Goal: Register for event/course

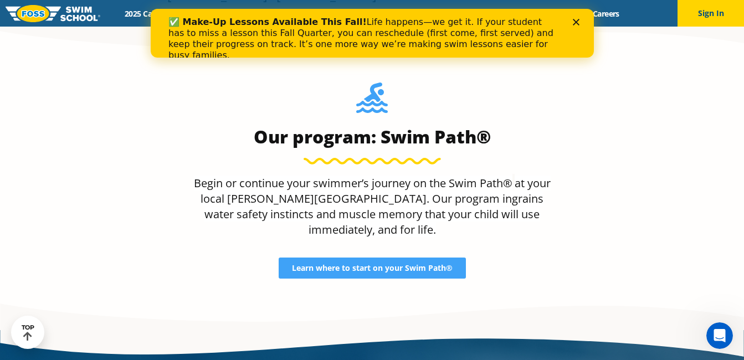
scroll to position [1208, 0]
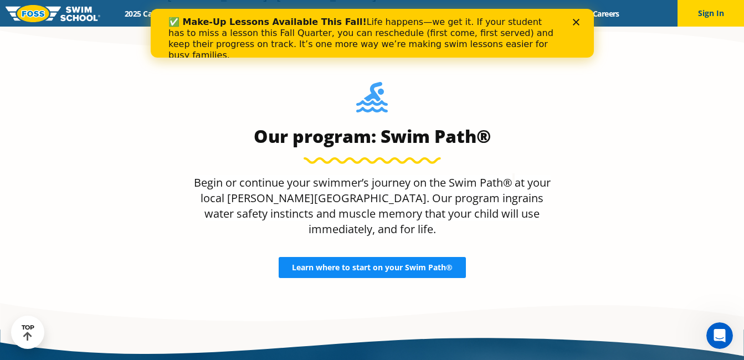
click at [377, 264] on span "Learn where to start on your Swim Path®" at bounding box center [372, 268] width 161 height 8
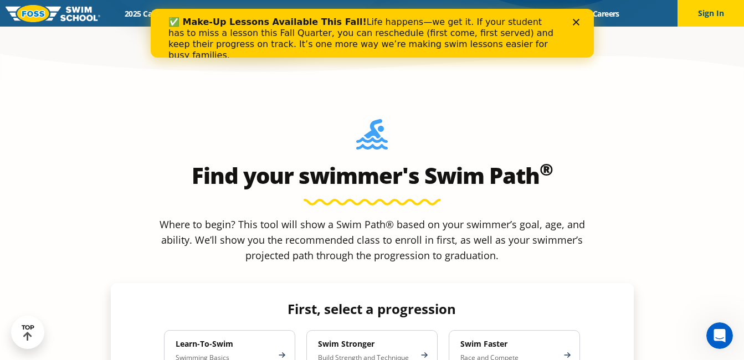
scroll to position [883, 0]
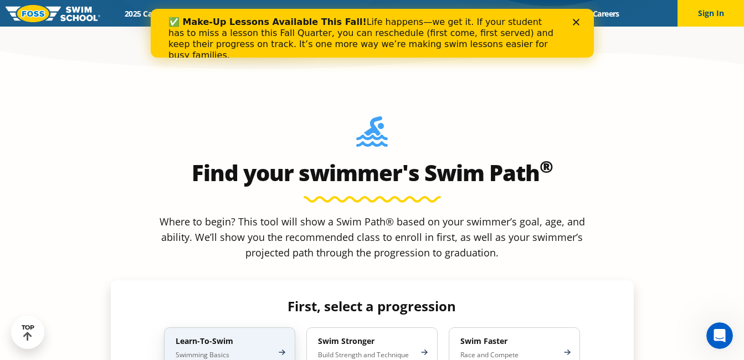
click at [224, 336] on h4 "Learn-To-Swim" at bounding box center [224, 341] width 97 height 10
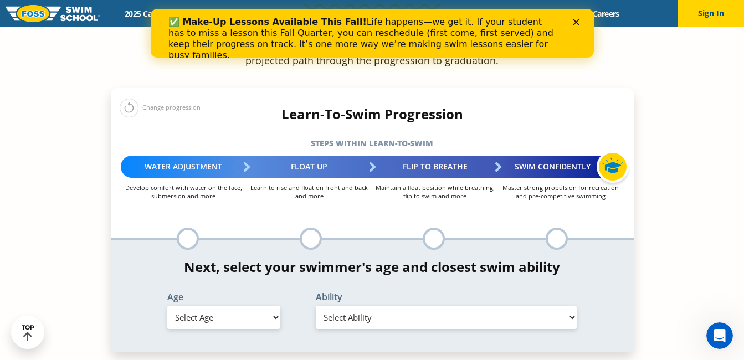
scroll to position [1079, 0]
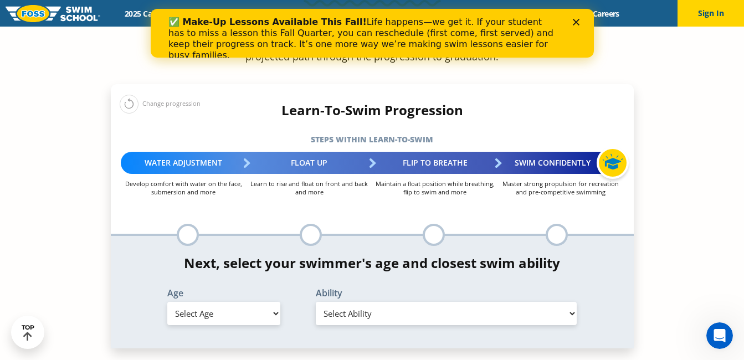
click at [279, 302] on select "Select Age 6 months - 1 year 1 year 2 years 3 years 4 years 5 years 6 years 7 y…" at bounding box center [223, 313] width 113 height 23
select select "3-years"
click at [167, 302] on select "Select Age 6 months - 1 year 1 year 2 years 3 years 4 years 5 years 6 years 7 y…" at bounding box center [223, 313] width 113 height 23
click at [377, 302] on select "Select Ability First in-water experience When in the water, reliant on a life j…" at bounding box center [447, 313] width 262 height 23
select select "3-years-when-in-the-water-reliant-on-a-life-jacket-or-floatation-device"
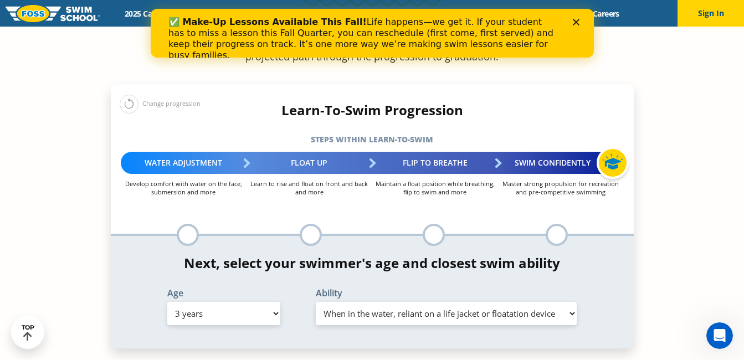
click at [316, 302] on select "Select Ability First in-water experience When in the water, reliant on a life j…" at bounding box center [447, 313] width 262 height 23
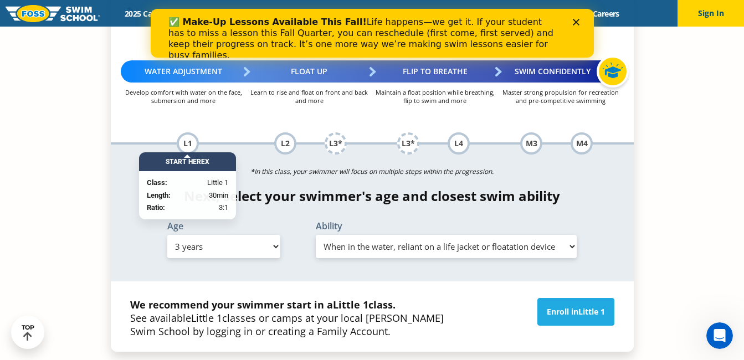
scroll to position [1179, 0]
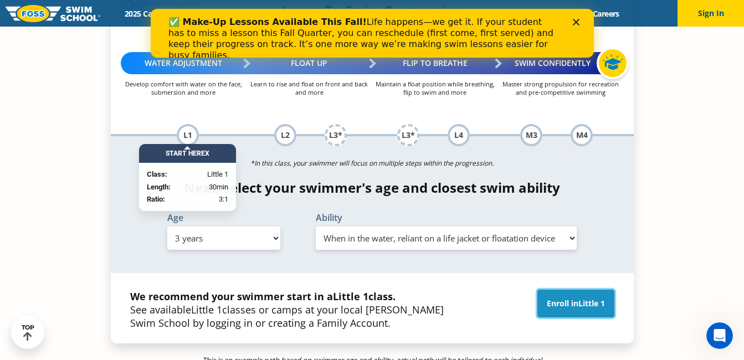
click at [562, 290] on link "Enroll in Little 1" at bounding box center [576, 304] width 77 height 28
